Goal: Task Accomplishment & Management: Use online tool/utility

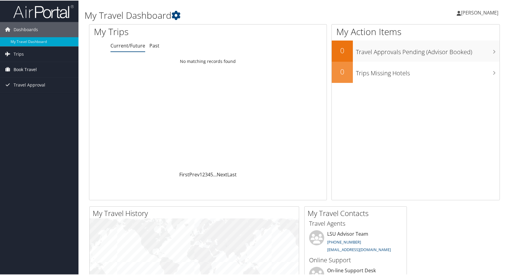
click at [20, 67] on span "Book Travel" at bounding box center [25, 68] width 23 height 15
click at [23, 87] on link "Book/Manage Online Trips" at bounding box center [39, 89] width 79 height 9
